Goal: Download file/media

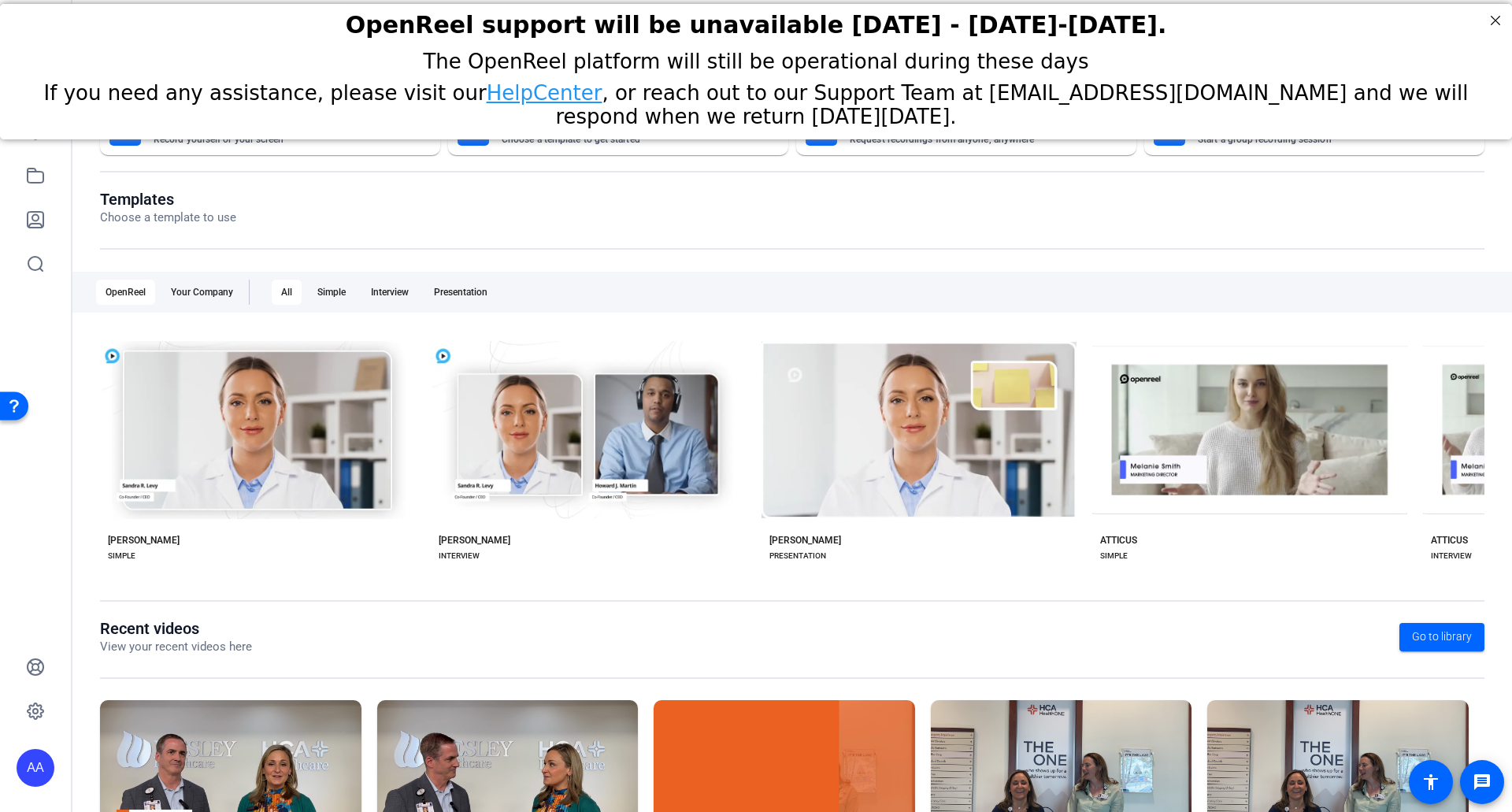
scroll to position [119, 0]
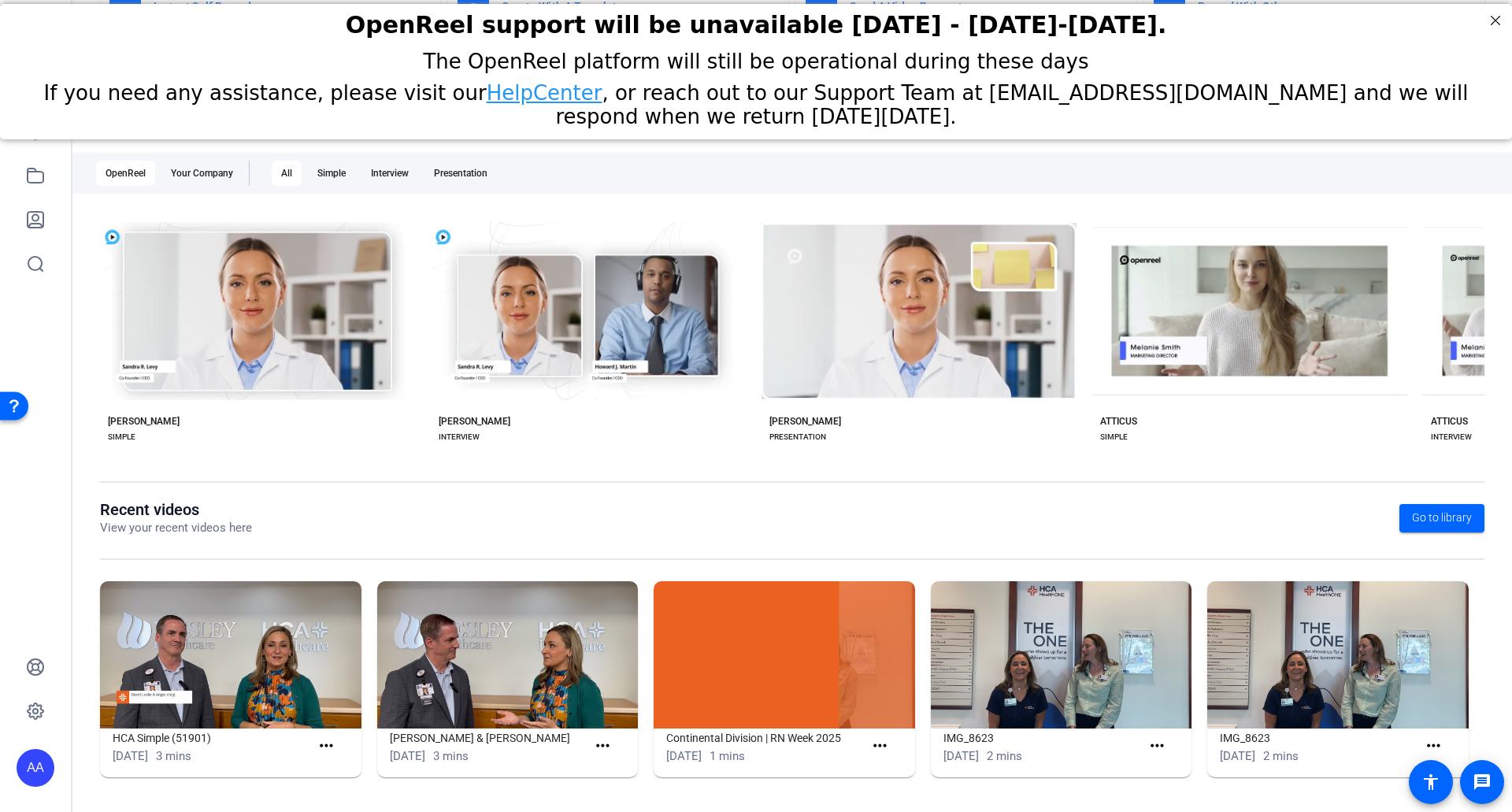
click at [238, 697] on img at bounding box center [230, 654] width 262 height 148
click at [603, 748] on mat-icon "more_horiz" at bounding box center [602, 747] width 20 height 20
click at [335, 742] on div at bounding box center [756, 406] width 1512 height 812
click at [323, 743] on mat-icon "more_horiz" at bounding box center [326, 747] width 20 height 20
click at [330, 768] on span "View" at bounding box center [360, 769] width 63 height 19
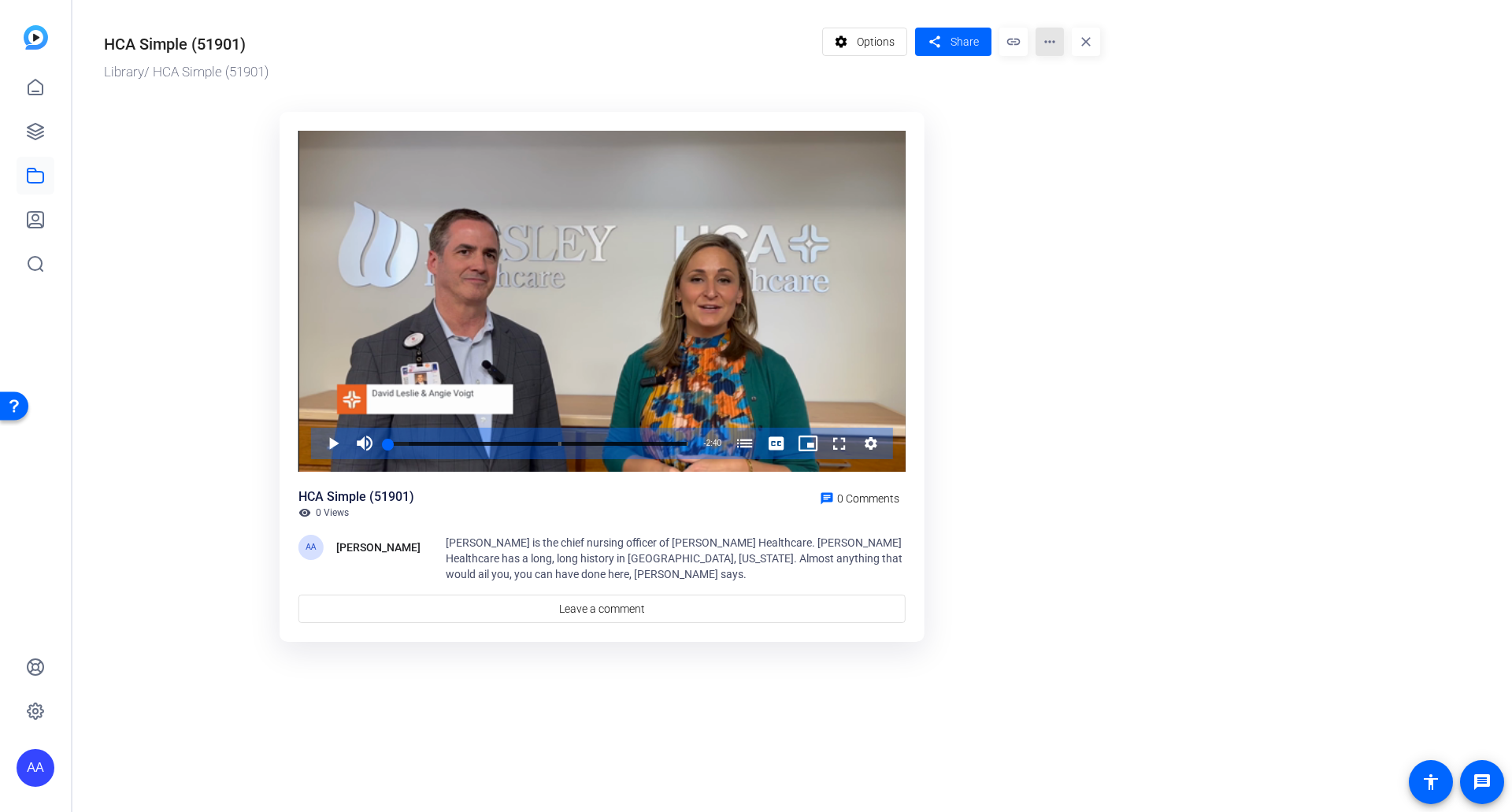
click at [1052, 44] on mat-icon "more_horiz" at bounding box center [1049, 41] width 28 height 28
click at [1072, 132] on span "Download" at bounding box center [1081, 129] width 65 height 19
click at [874, 51] on span "Options" at bounding box center [876, 42] width 38 height 30
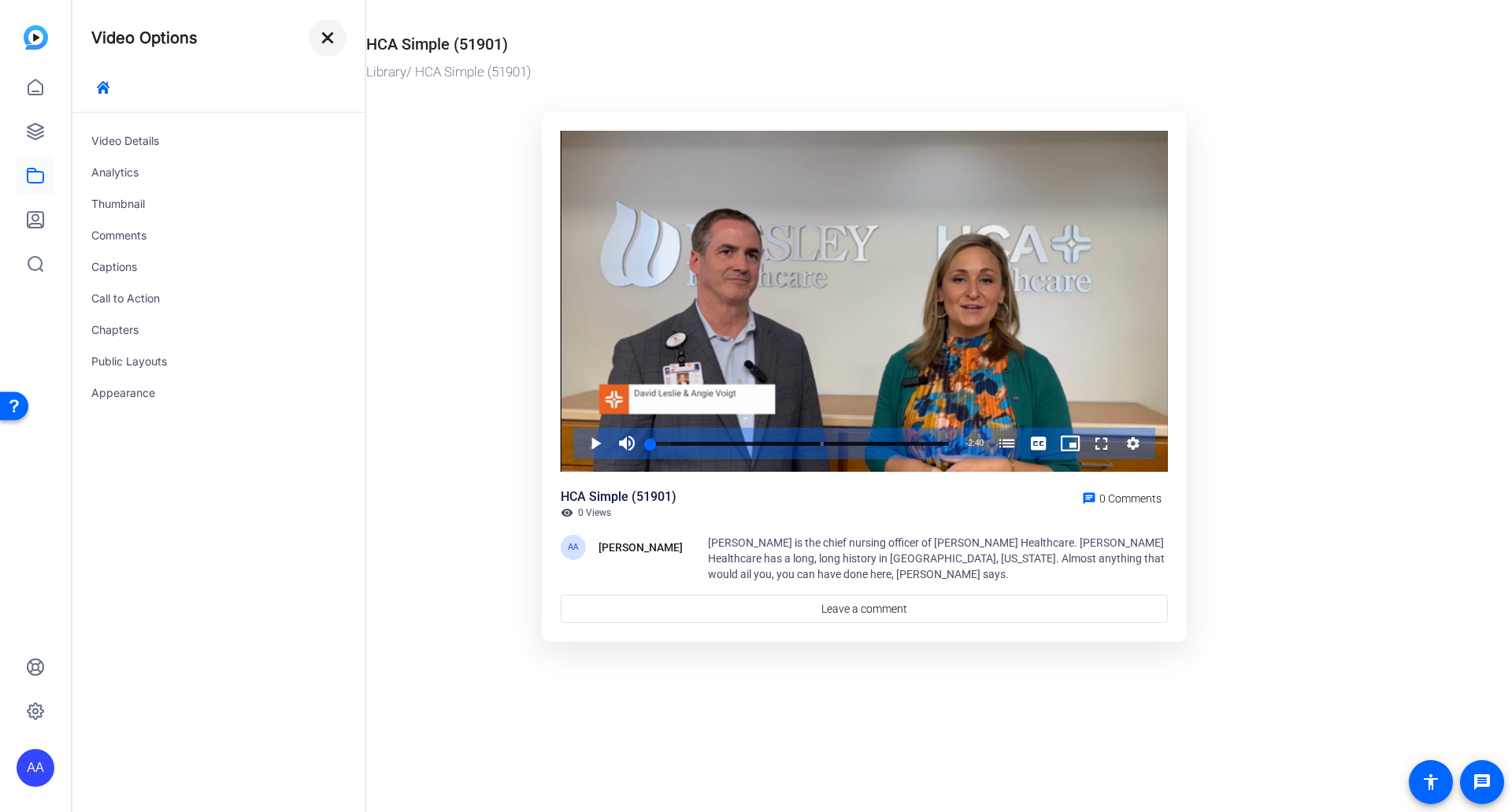
click at [328, 39] on mat-icon "close" at bounding box center [327, 37] width 19 height 19
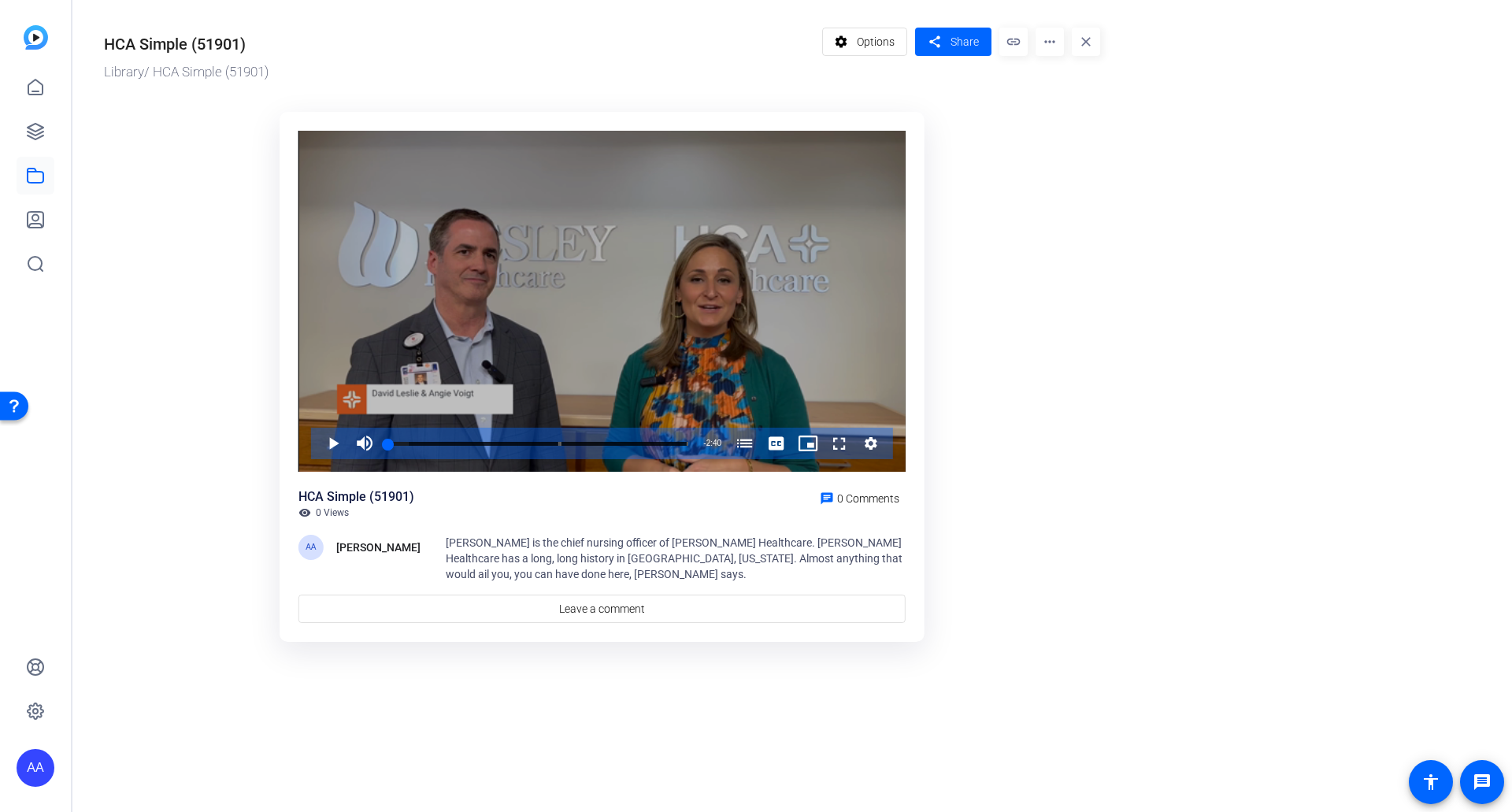
click at [867, 440] on icon "Video Player" at bounding box center [871, 443] width 13 height 13
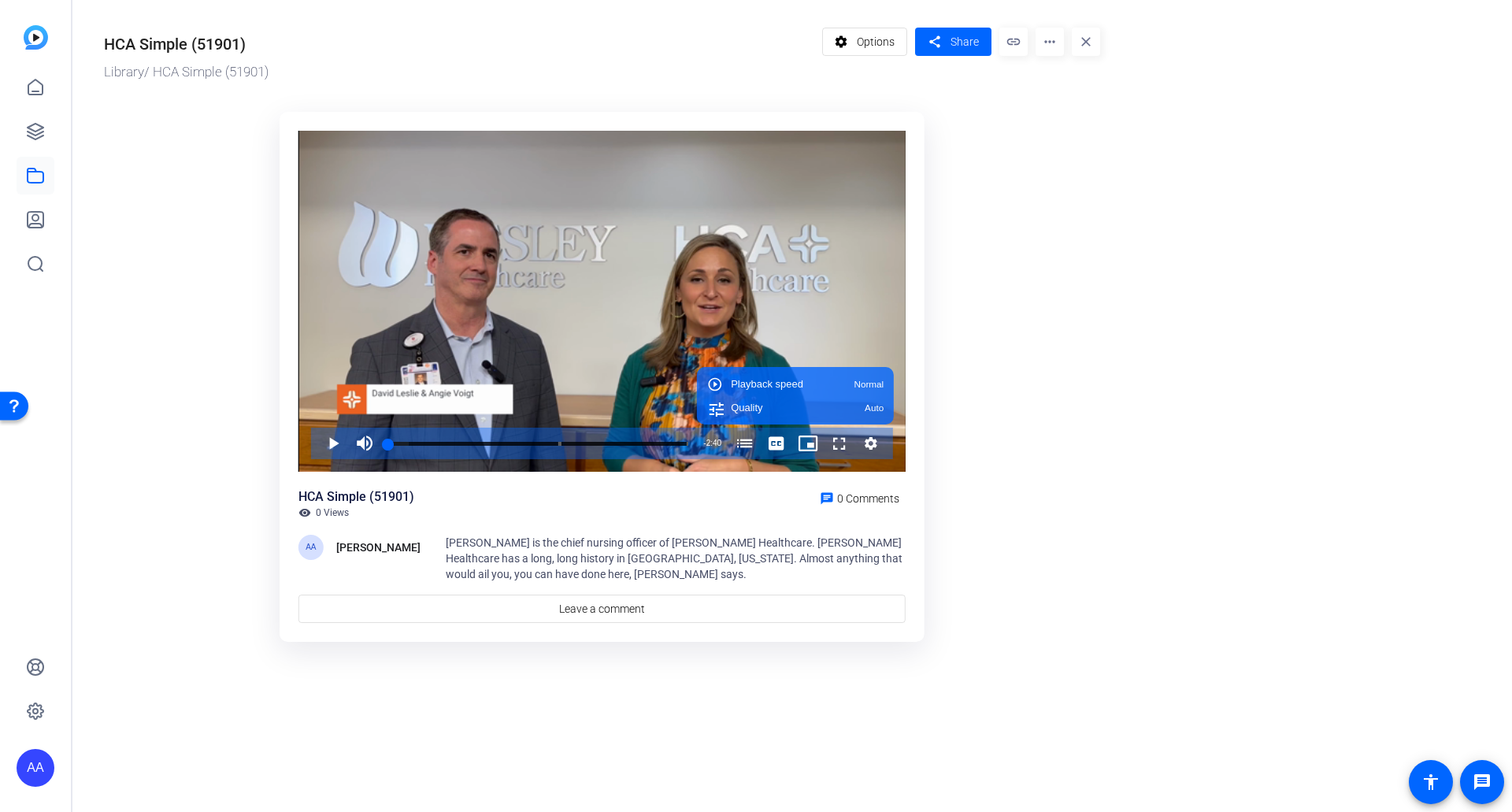
click at [939, 455] on ktd-grid "Video Player is loading. Play Video Play Mute Current Time 0:00 / Duration 2:40…" at bounding box center [602, 378] width 996 height 551
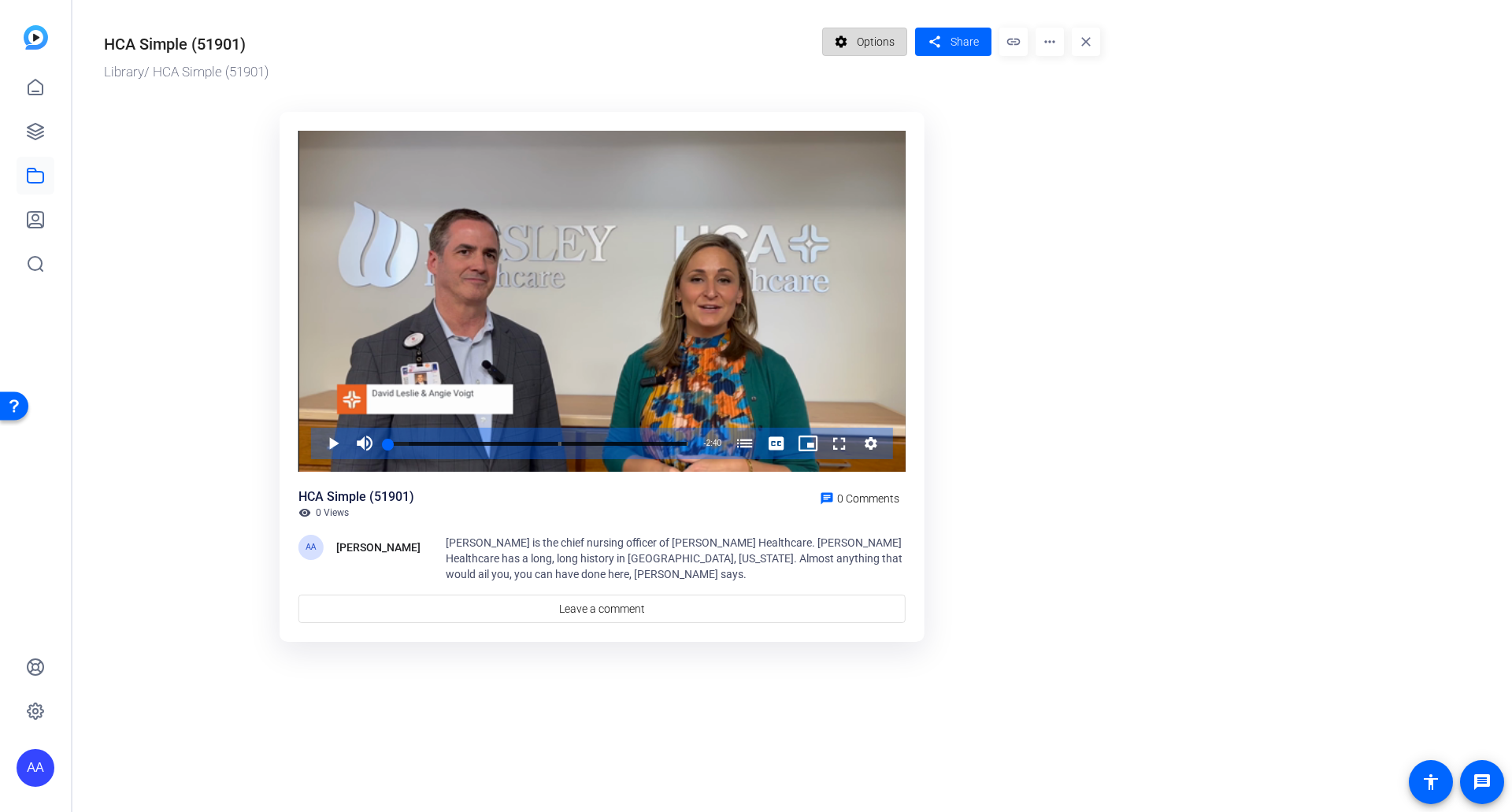
click at [861, 40] on span "Options" at bounding box center [876, 42] width 38 height 30
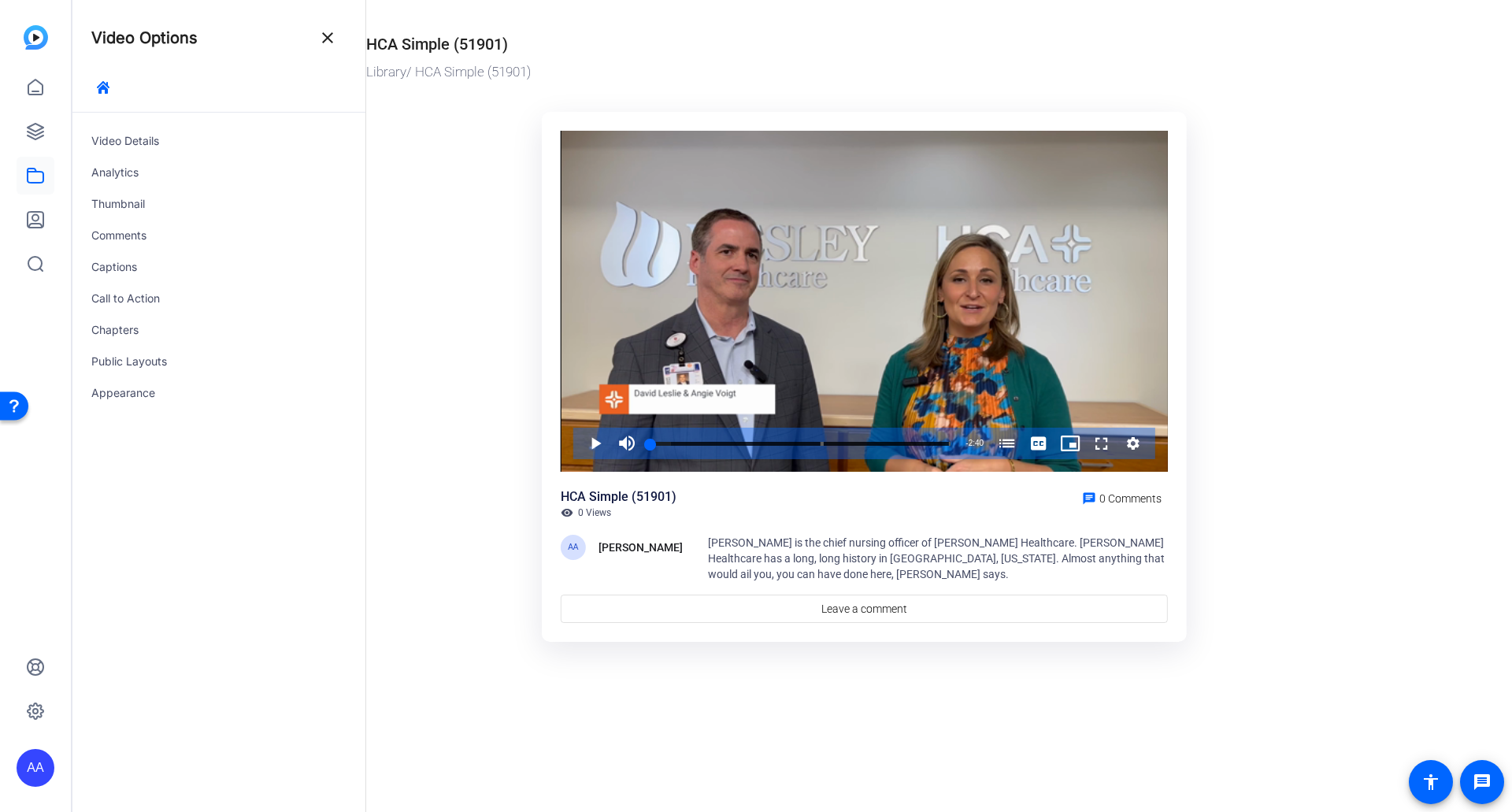
click at [328, 39] on mat-icon "close" at bounding box center [327, 37] width 19 height 19
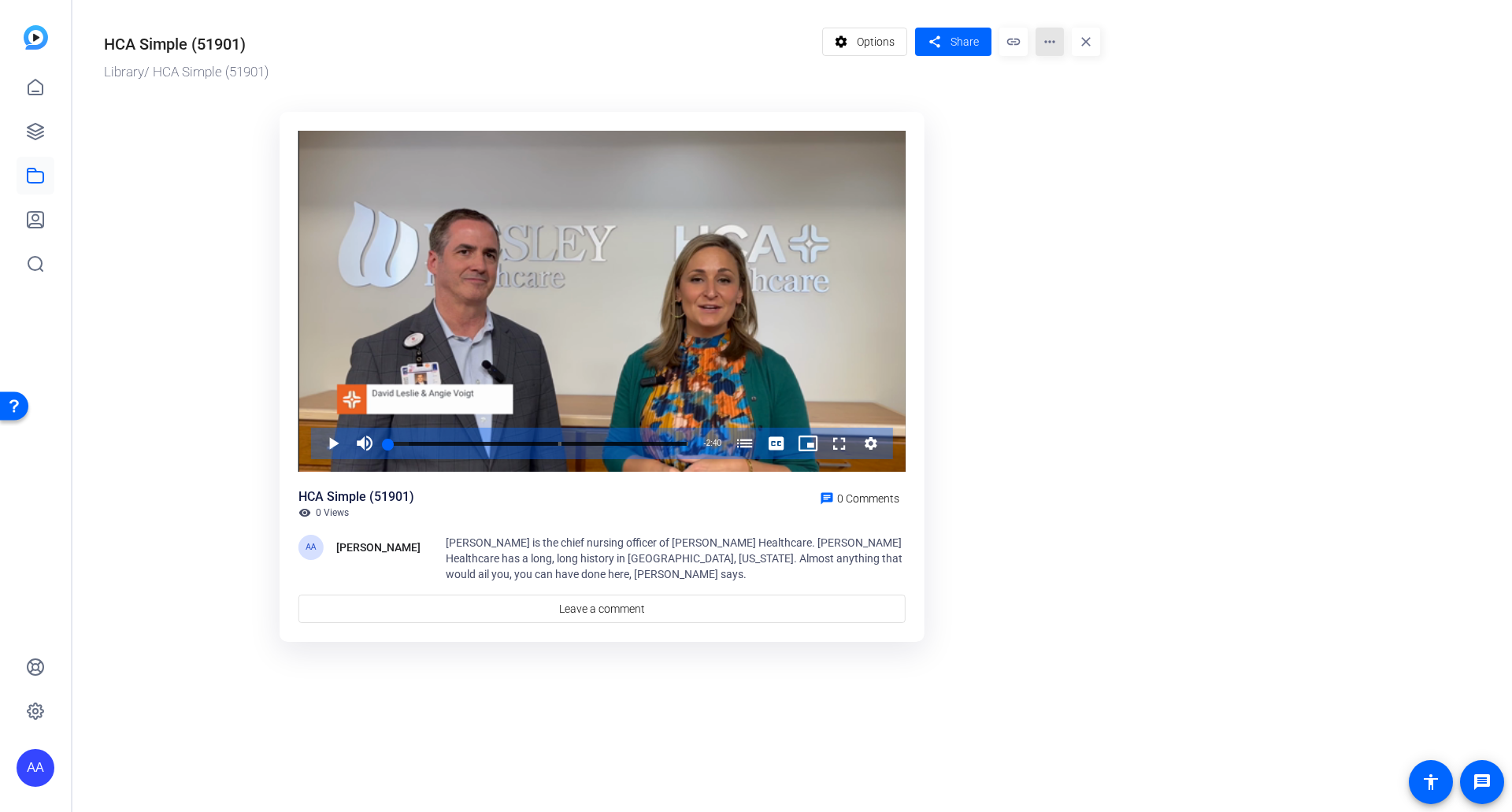
click at [1053, 40] on mat-icon "more_horiz" at bounding box center [1049, 41] width 28 height 28
click at [1093, 267] on div at bounding box center [756, 406] width 1512 height 812
